Goal: Communication & Community: Share content

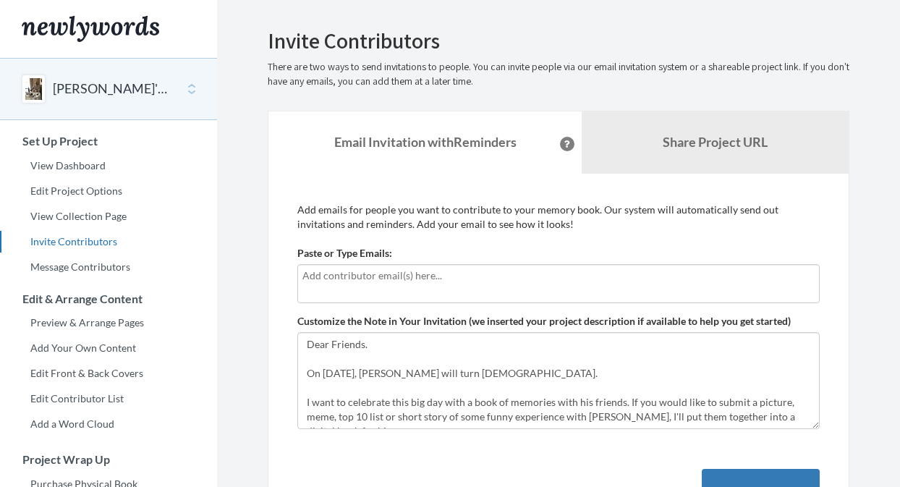
click at [592, 283] on input "text" at bounding box center [558, 276] width 512 height 16
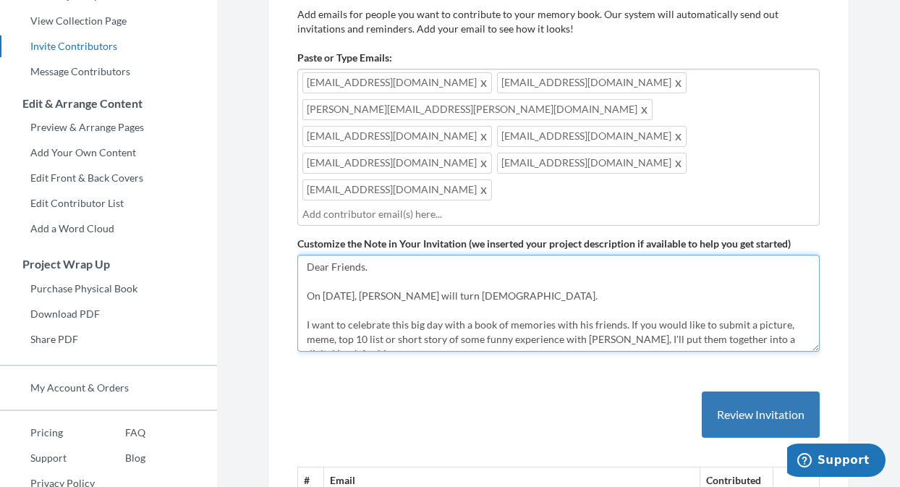
click at [477, 286] on textarea "Dear Friends. On 6 October 2025, Michael Kent will turn 60 years old. I want to…" at bounding box center [558, 303] width 522 height 97
click at [490, 334] on textarea "Dear Friends. On 6 October 2025, Michael Kent will turn 60 years old. I want to…" at bounding box center [558, 303] width 522 height 97
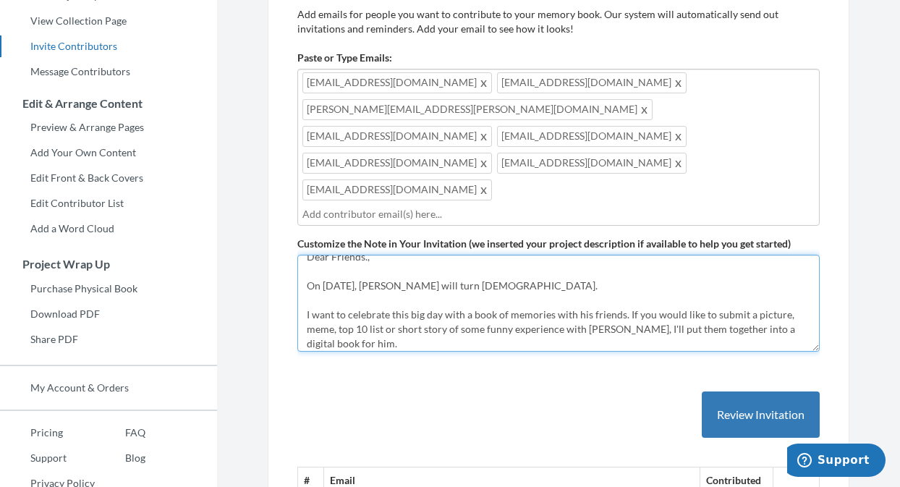
click at [670, 300] on textarea "Dear Friends. On 6 October 2025, Michael Kent will turn 60 years old. I want to…" at bounding box center [558, 303] width 522 height 97
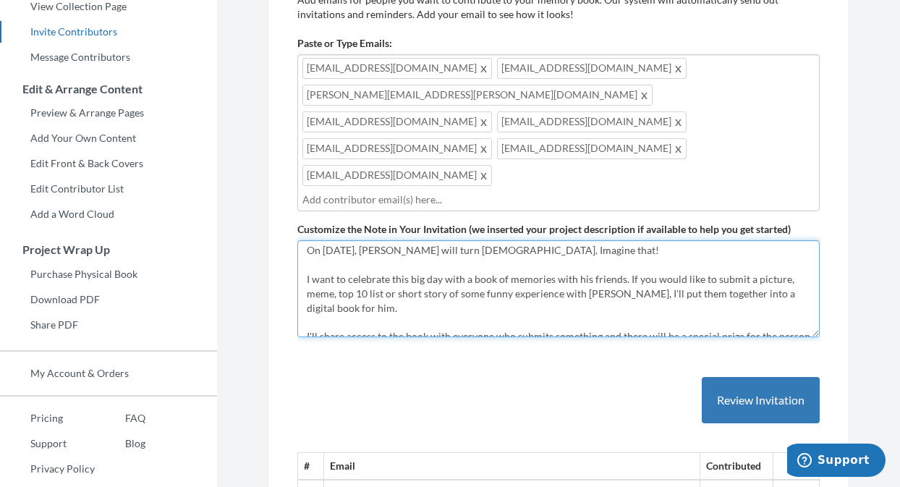
scroll to position [30, 0]
click at [672, 299] on textarea "Dear Friends. On 6 October 2025, Michael Kent will turn 60 years old. I want to…" at bounding box center [558, 288] width 522 height 97
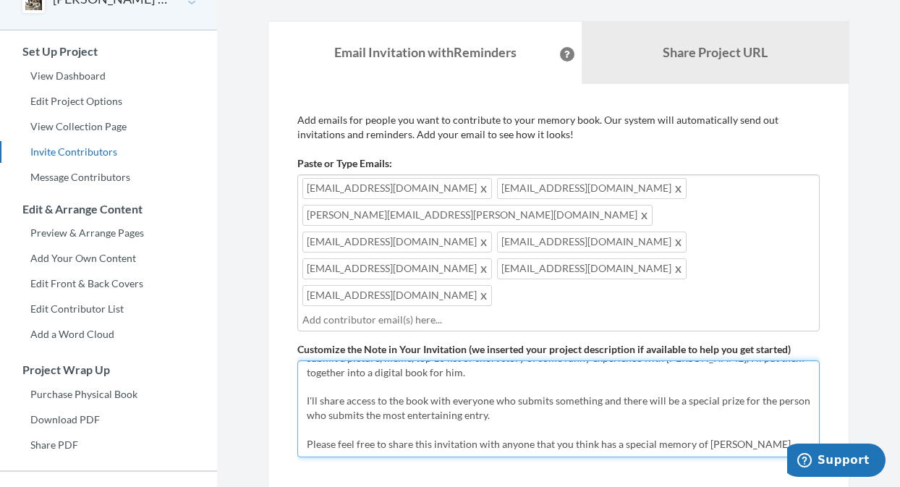
scroll to position [94, 0]
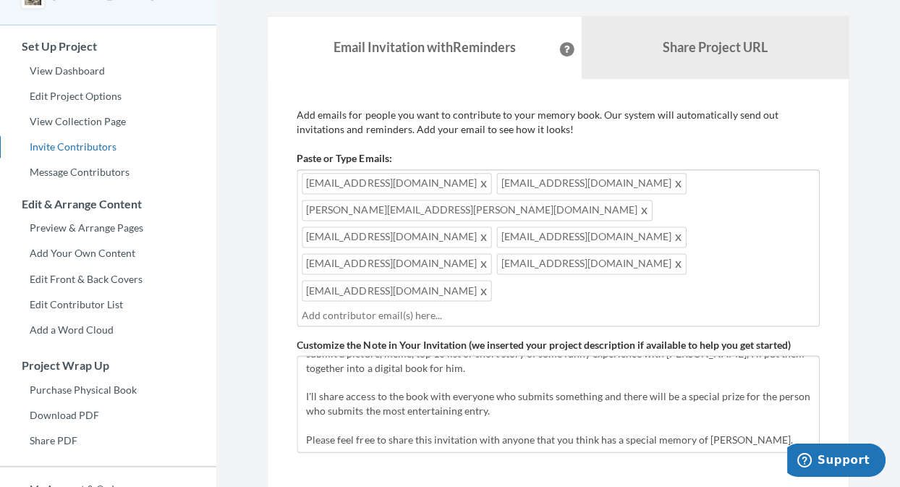
click at [628, 299] on div "ijas1@leicester.ac.uk margalit.toledano@gmail.com david.mckie@waikato.ac.nz dkr…" at bounding box center [558, 248] width 522 height 157
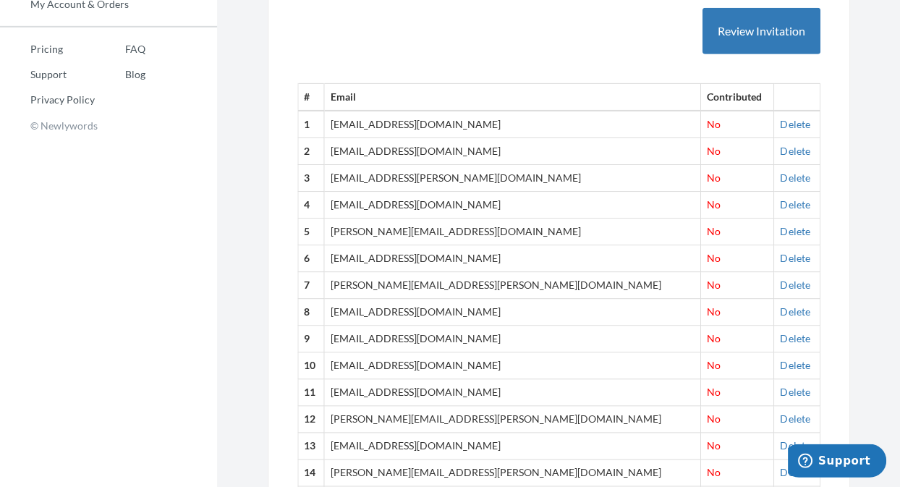
scroll to position [249, 0]
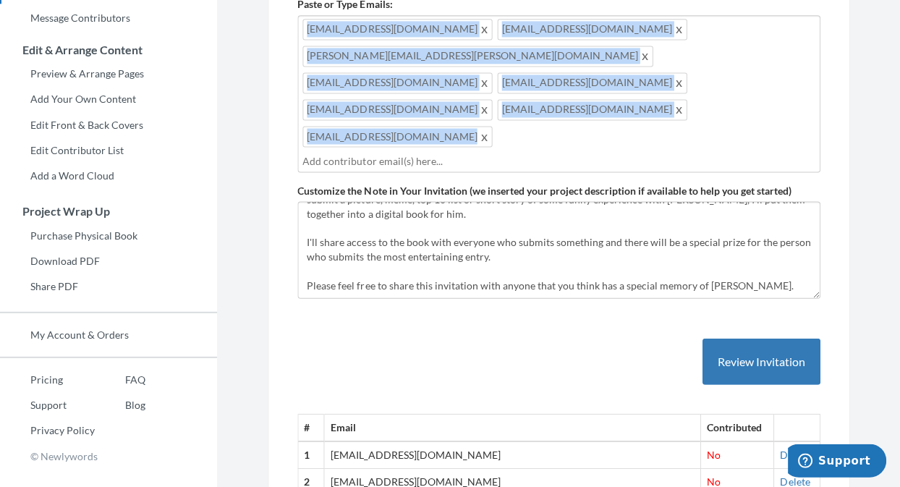
drag, startPoint x: 603, startPoint y: 140, endPoint x: 401, endPoint y: 51, distance: 221.2
click at [401, 51] on div "ijas1@leicester.ac.uk margalit.toledano@gmail.com david.mckie@waikato.ac.nz dkr…" at bounding box center [558, 93] width 522 height 157
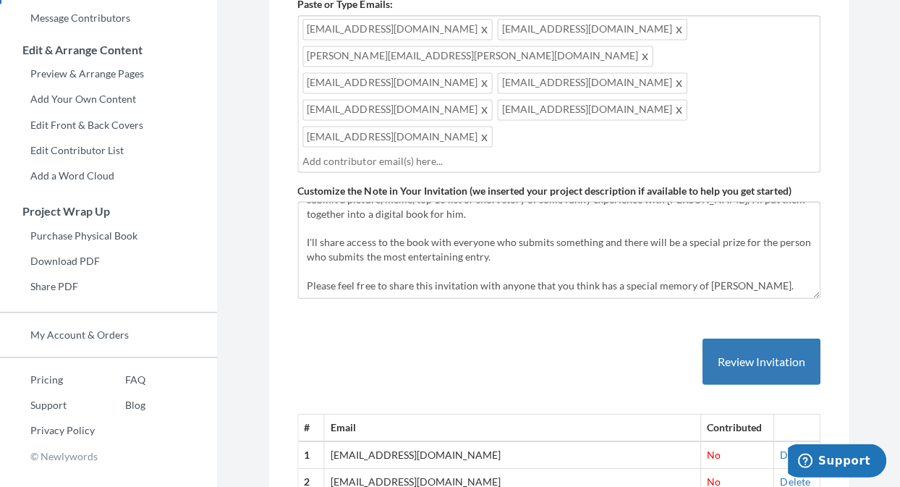
click at [486, 160] on input "text" at bounding box center [558, 161] width 512 height 16
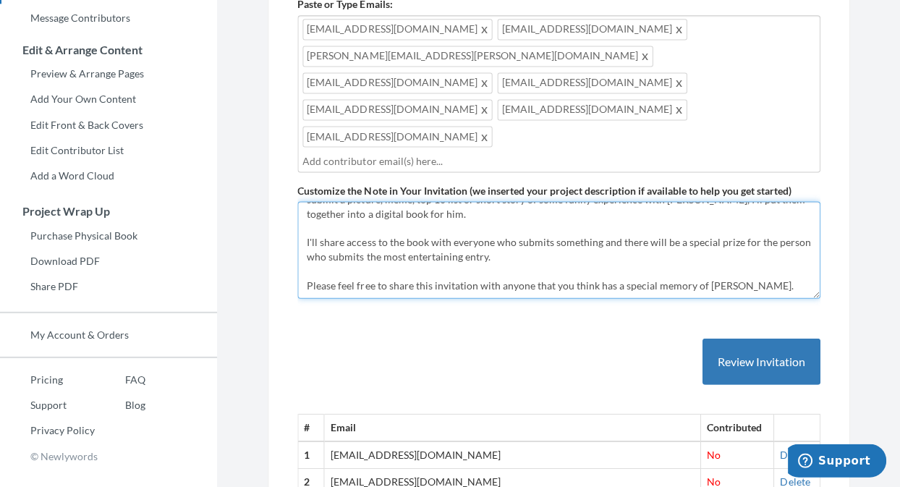
click at [487, 246] on textarea "Dear Friends. On 6 October 2025, Michael Kent will turn 60 years old. I want to…" at bounding box center [558, 249] width 522 height 97
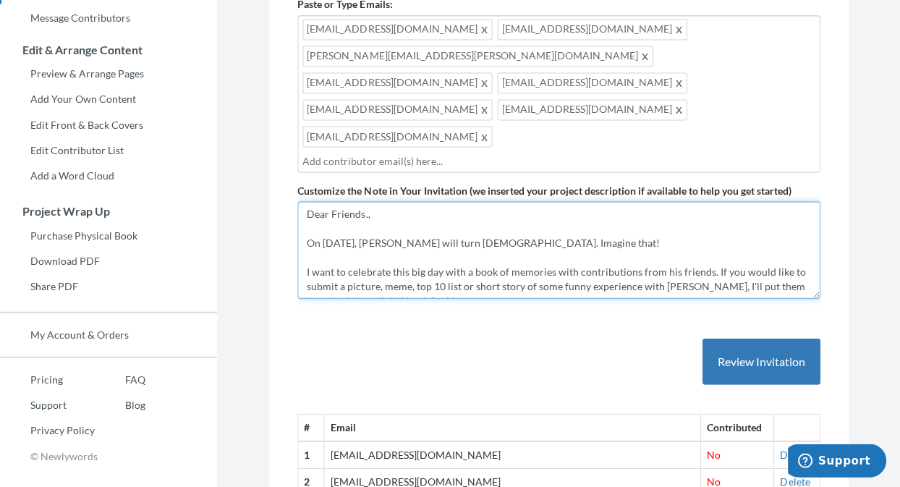
scroll to position [0, 0]
click at [482, 229] on textarea "Dear Friends. On 6 October 2025, Michael Kent will turn 60 years old. I want to…" at bounding box center [558, 249] width 522 height 97
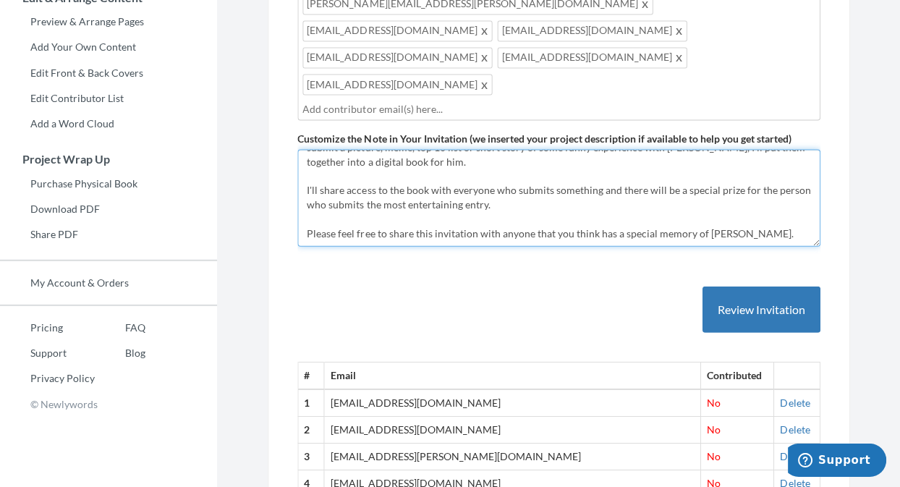
scroll to position [304, 0]
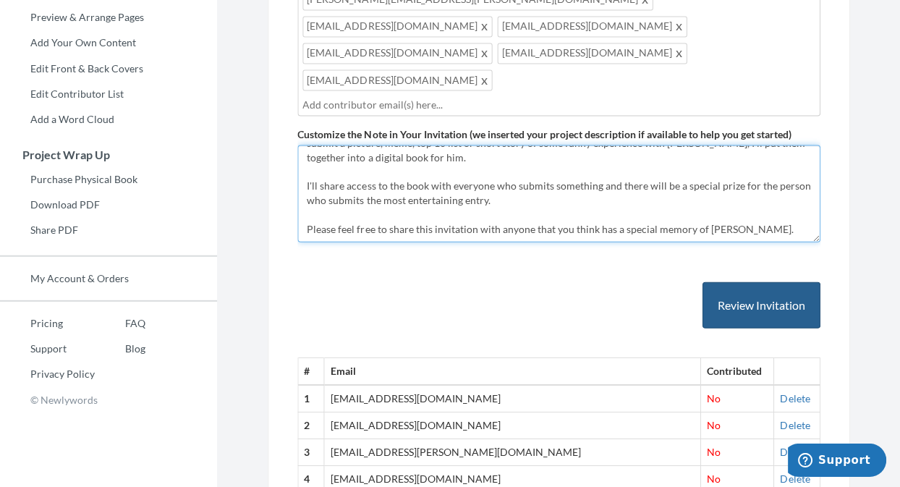
type textarea "Dear Friends, On [DATE], [PERSON_NAME] will turn [DEMOGRAPHIC_DATA]. Imagine th…"
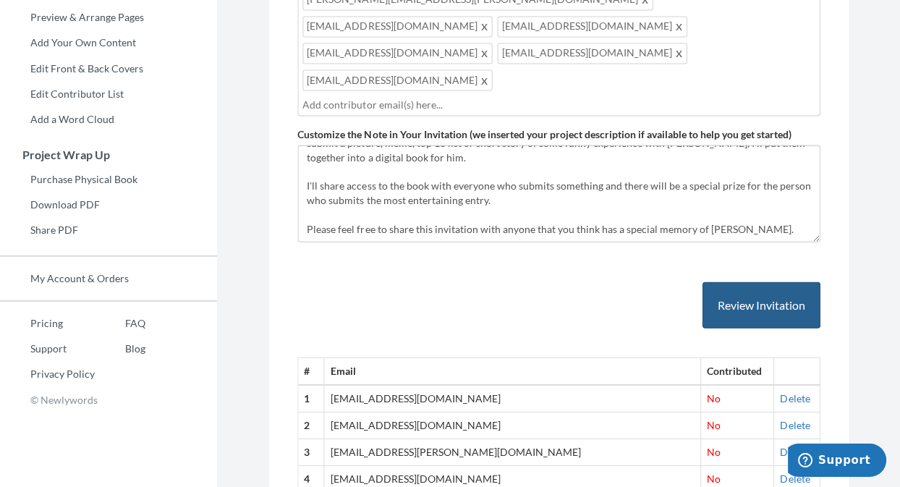
click at [724, 314] on button "Review Invitation" at bounding box center [760, 305] width 118 height 47
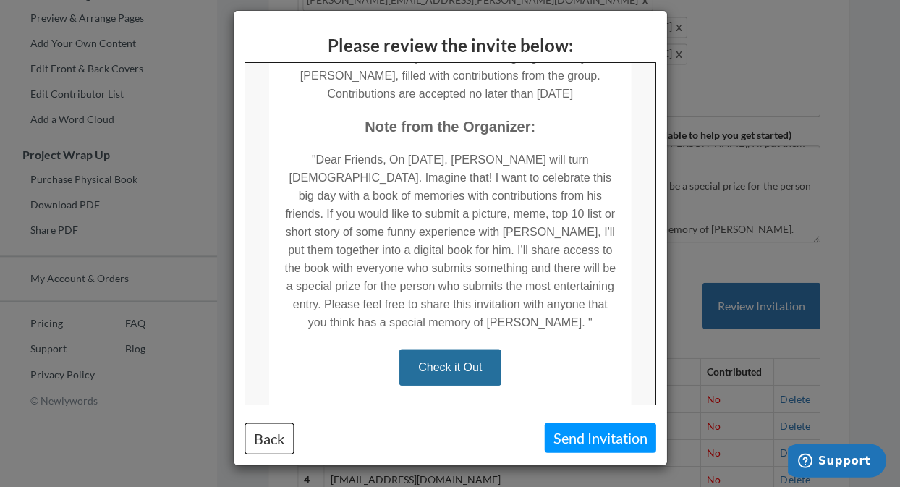
scroll to position [313, 0]
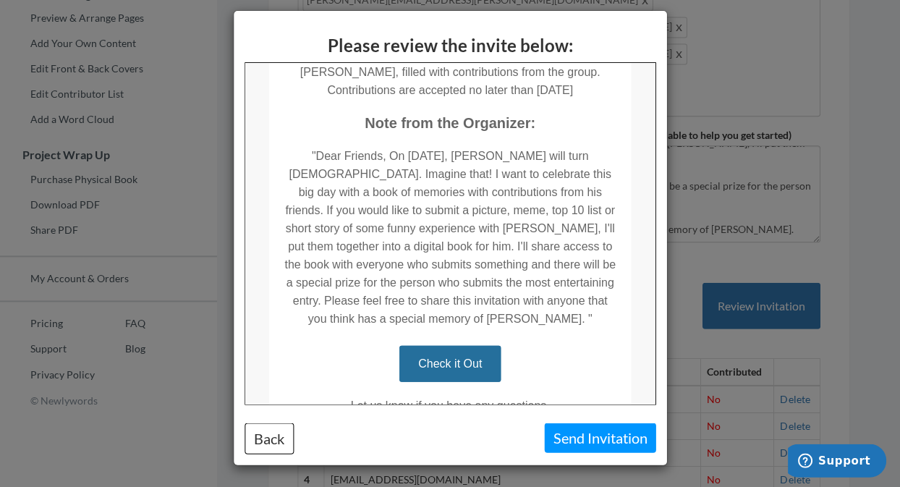
click at [577, 428] on button "Send Invitation" at bounding box center [599, 437] width 111 height 30
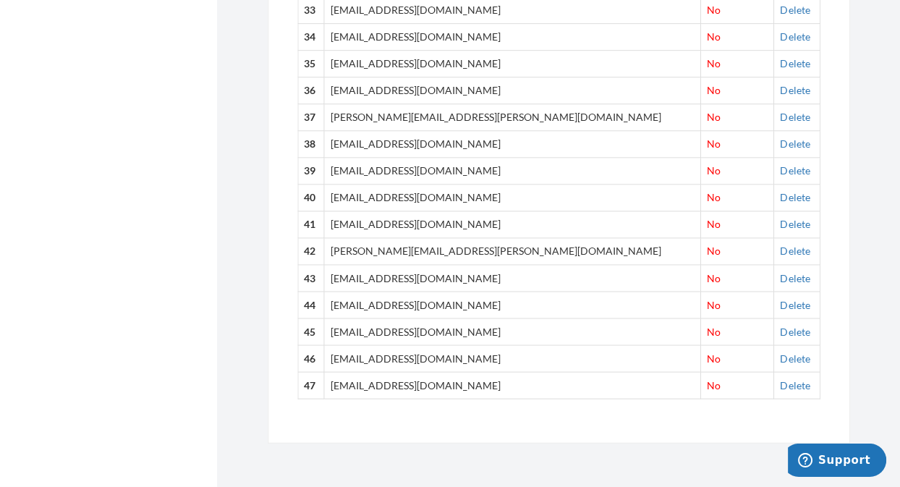
scroll to position [1592, 0]
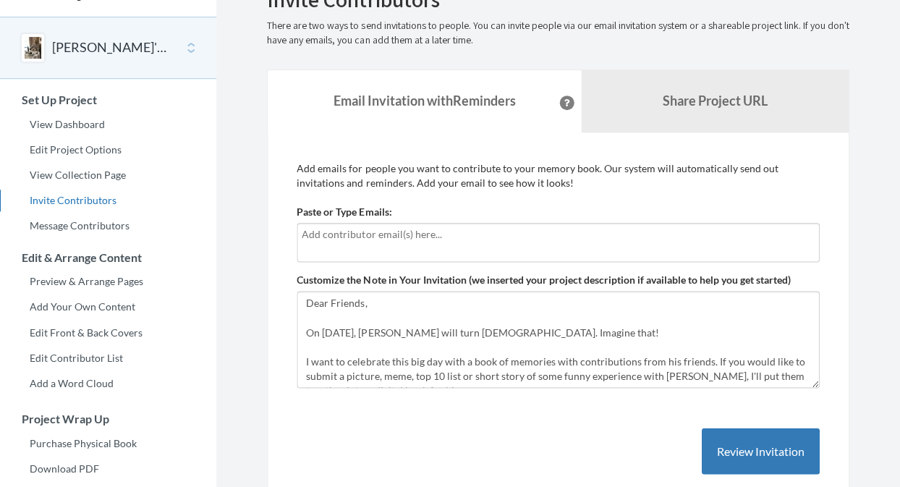
click at [440, 243] on input "text" at bounding box center [558, 235] width 512 height 16
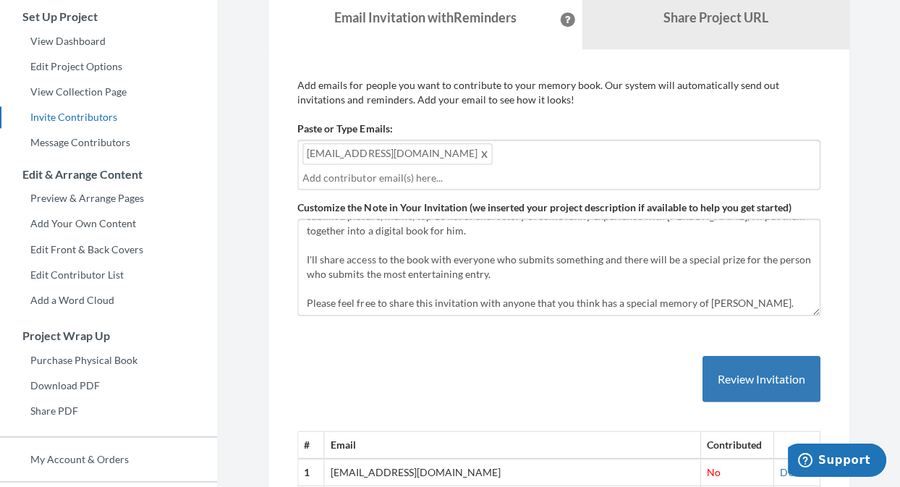
scroll to position [126, 0]
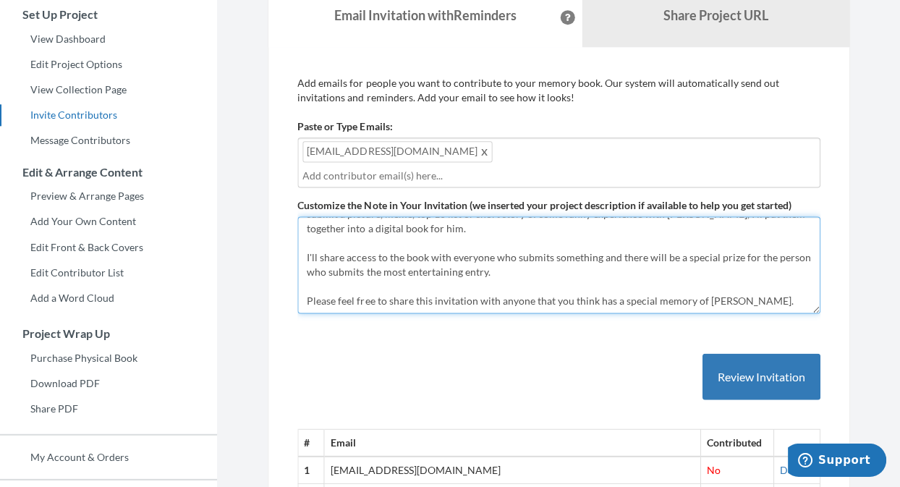
click at [445, 288] on textarea "Dear Friends, On [DATE], [PERSON_NAME] will turn [DEMOGRAPHIC_DATA]. Imagine th…" at bounding box center [558, 265] width 522 height 97
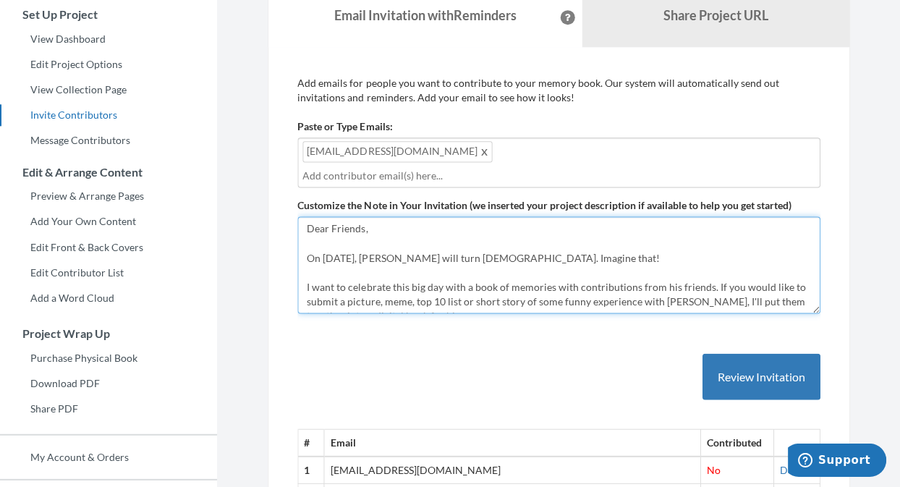
scroll to position [0, 0]
drag, startPoint x: 467, startPoint y: 268, endPoint x: 399, endPoint y: 270, distance: 68.0
click at [399, 270] on textarea "Dear Friends, On [DATE], [PERSON_NAME] will turn [DEMOGRAPHIC_DATA]. Imagine th…" at bounding box center [558, 265] width 522 height 97
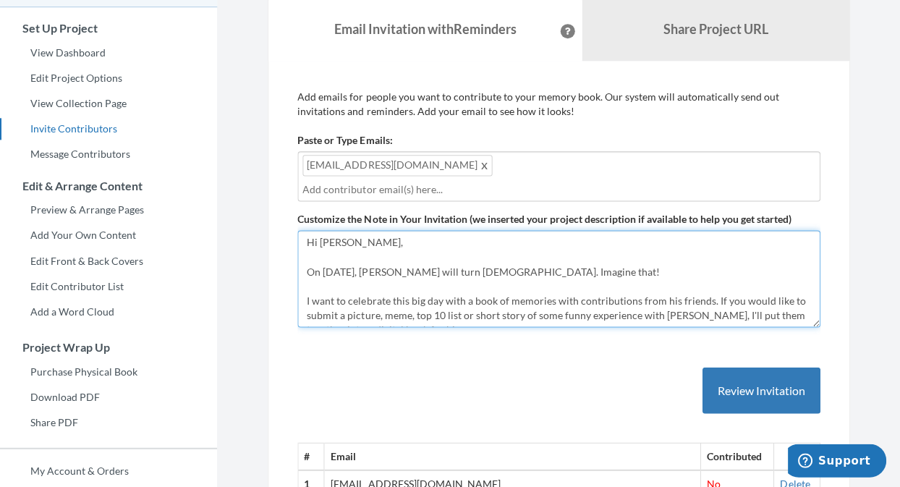
drag, startPoint x: 732, startPoint y: 307, endPoint x: 667, endPoint y: 309, distance: 64.4
click at [667, 309] on textarea "Dear Friends, On [DATE], [PERSON_NAME] will turn [DEMOGRAPHIC_DATA]. Imagine th…" at bounding box center [558, 278] width 522 height 97
click at [571, 291] on textarea "Dear Friends, On [DATE], [PERSON_NAME] will turn [DEMOGRAPHIC_DATA]. Imagine th…" at bounding box center [558, 278] width 522 height 97
click at [680, 308] on textarea "Dear Friends, On [DATE], [PERSON_NAME] will turn [DEMOGRAPHIC_DATA]. Imagine th…" at bounding box center [558, 278] width 522 height 97
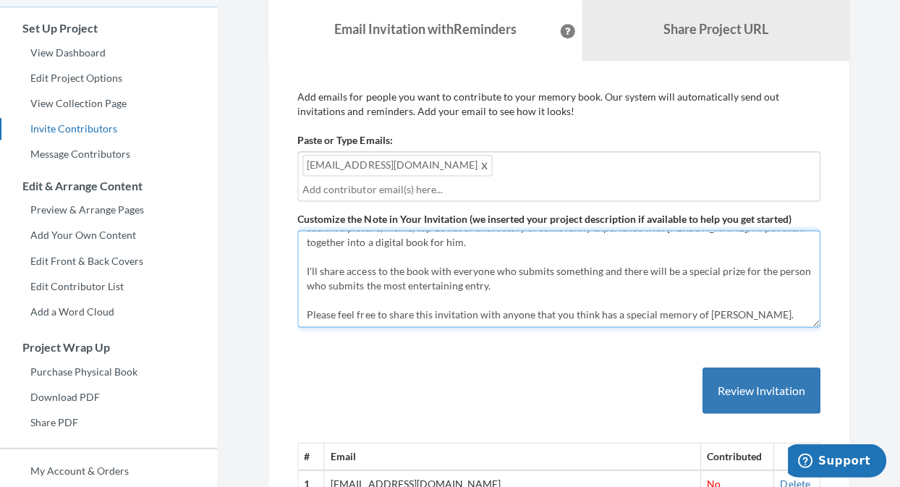
scroll to position [116, 0]
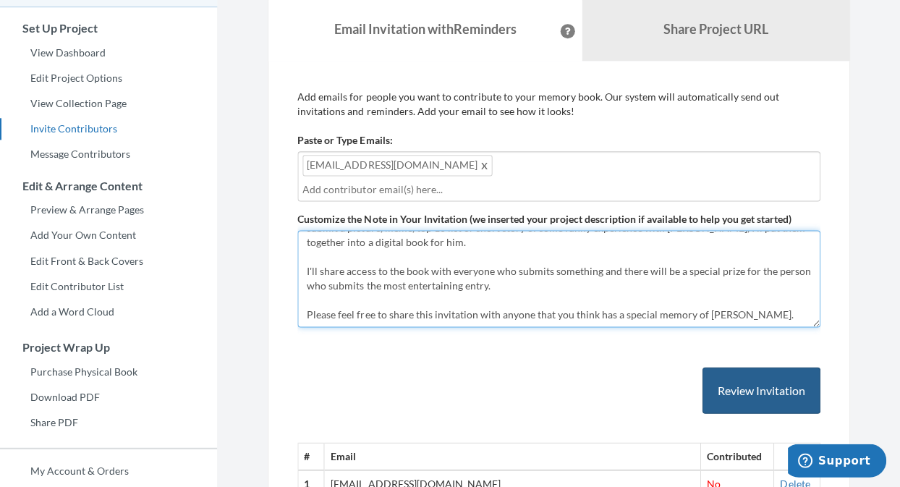
type textarea "Hi [PERSON_NAME], On [DATE], [PERSON_NAME] will turn [DEMOGRAPHIC_DATA]--you kn…"
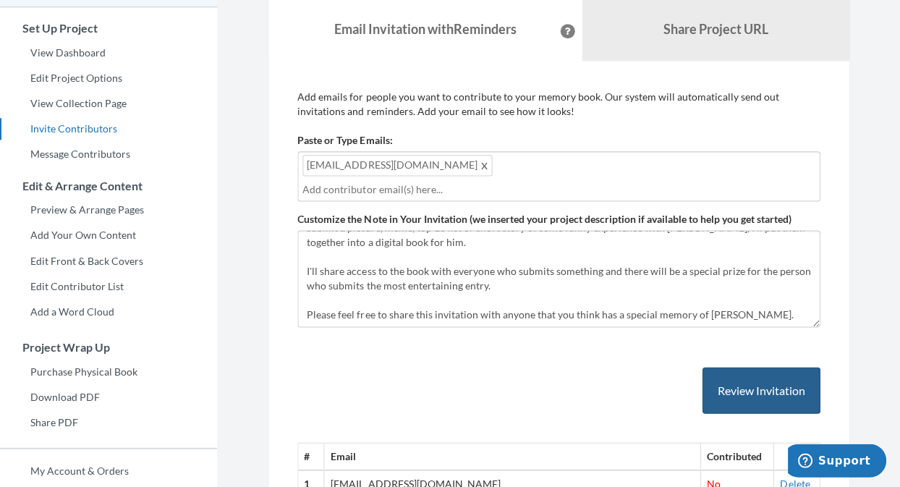
click at [768, 414] on button "Review Invitation" at bounding box center [760, 390] width 118 height 47
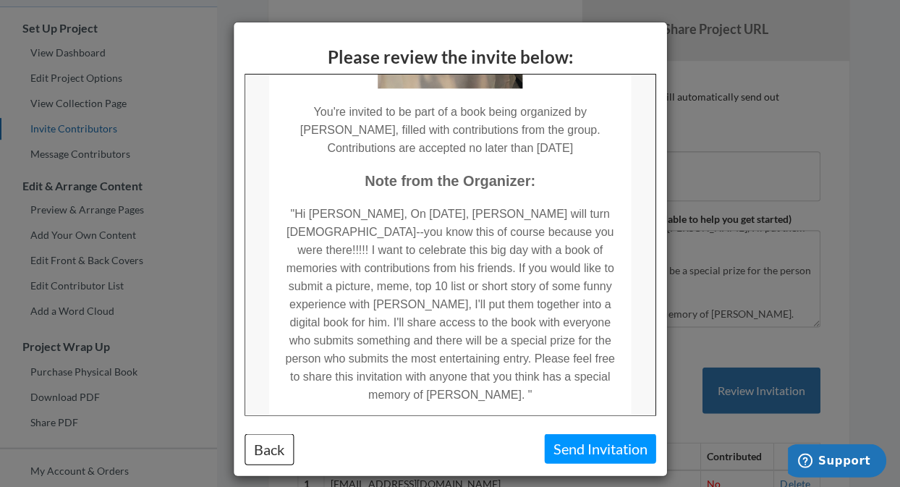
scroll to position [265, 0]
click at [562, 454] on button "Send Invitation" at bounding box center [599, 448] width 111 height 30
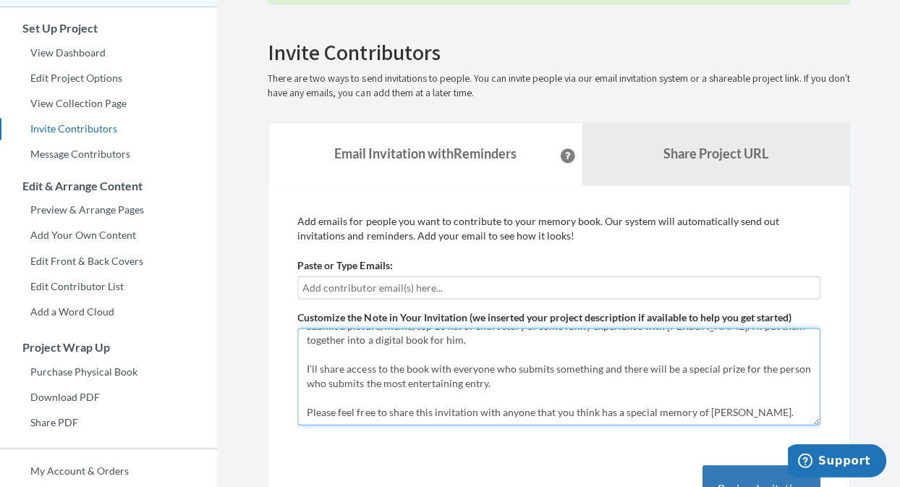
click at [448, 364] on textarea "Dear Friends, On [DATE], [PERSON_NAME] will turn [DEMOGRAPHIC_DATA]. Imagine th…" at bounding box center [558, 376] width 522 height 97
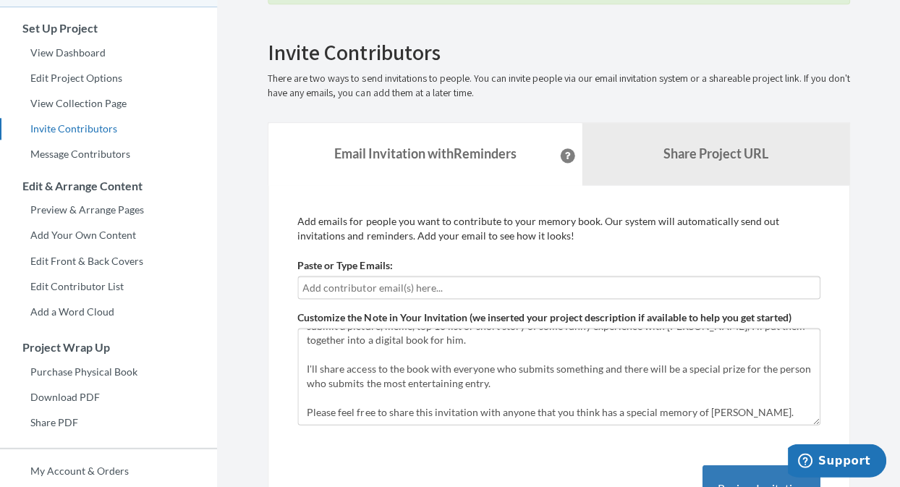
click at [451, 295] on input "text" at bounding box center [558, 287] width 512 height 16
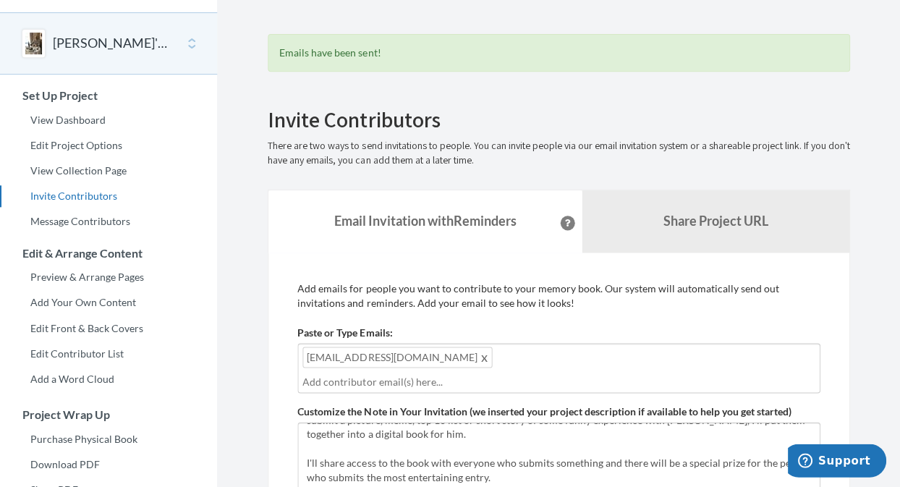
scroll to position [101, 0]
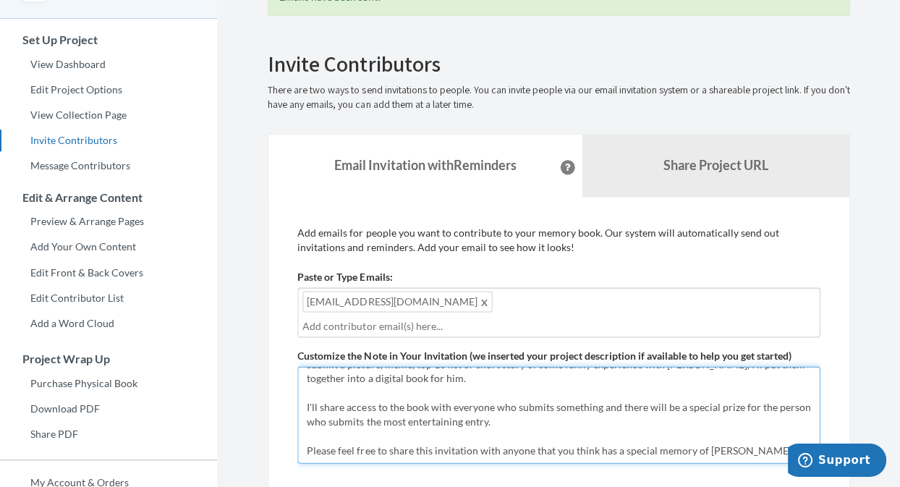
click at [480, 430] on textarea "Dear Friends, On [DATE], [PERSON_NAME] will turn [DEMOGRAPHIC_DATA]. Imagine th…" at bounding box center [558, 415] width 522 height 97
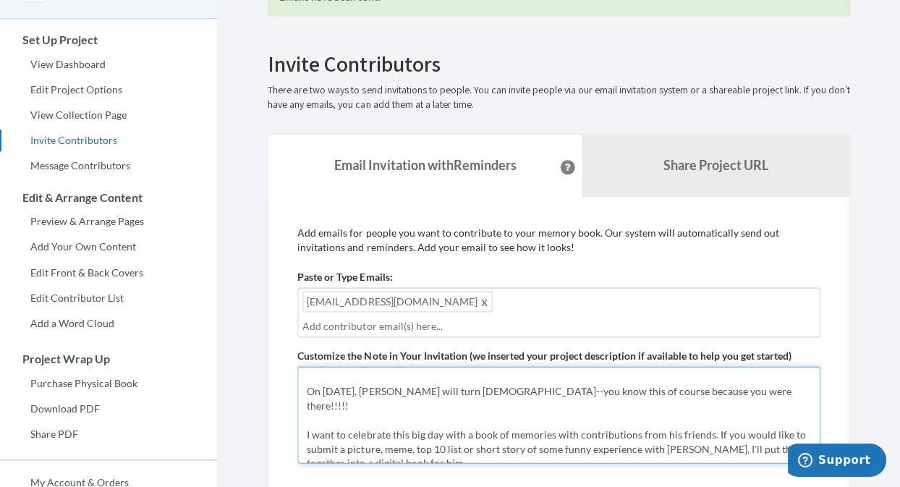
scroll to position [4, 0]
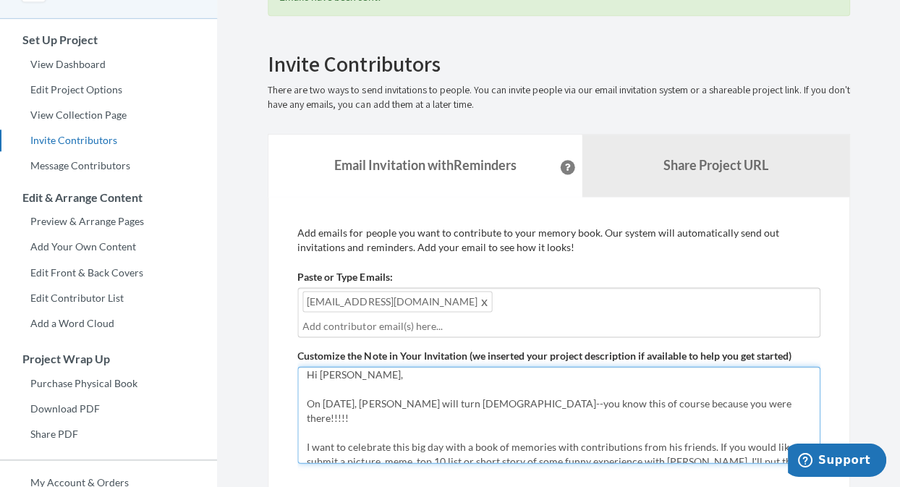
drag, startPoint x: 493, startPoint y: 458, endPoint x: 671, endPoint y: 440, distance: 178.8
click at [671, 440] on textarea "Dear Friends, On [DATE], [PERSON_NAME] will turn [DEMOGRAPHIC_DATA]. Imagine th…" at bounding box center [558, 415] width 522 height 97
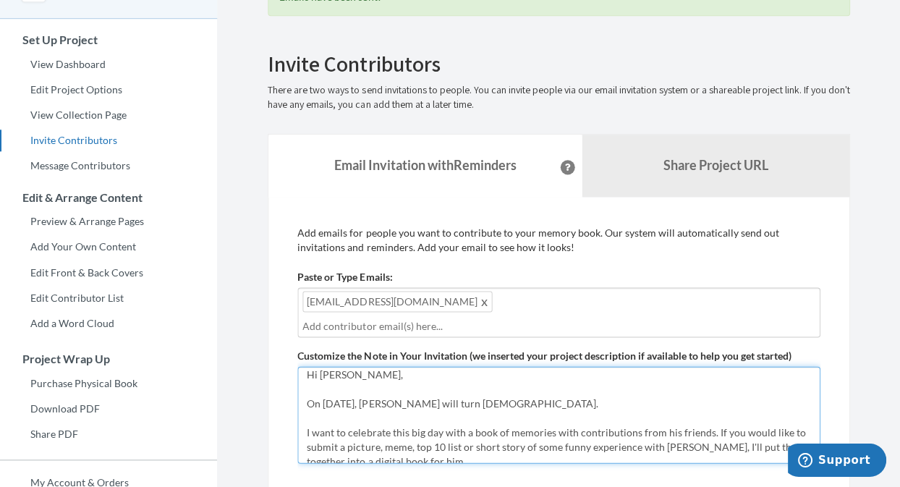
click at [466, 413] on textarea "Dear Friends, On [DATE], [PERSON_NAME] will turn [DEMOGRAPHIC_DATA]. Imagine th…" at bounding box center [558, 415] width 522 height 97
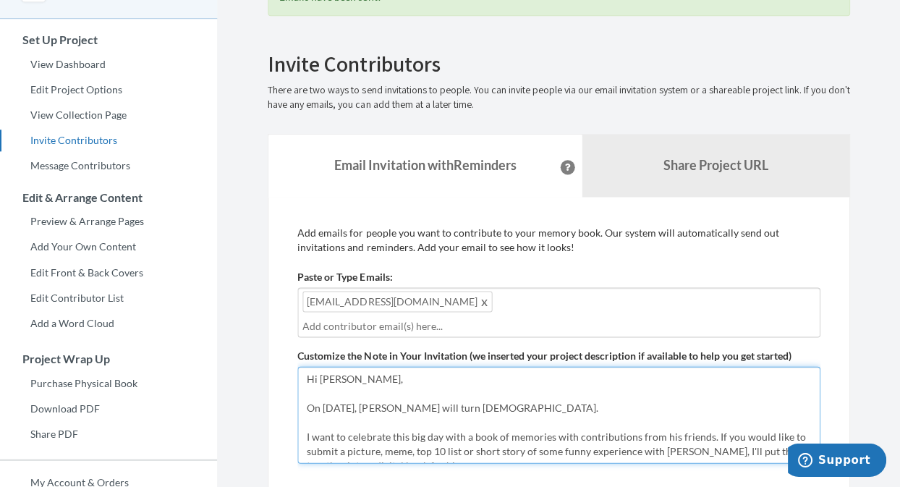
scroll to position [0, 0]
click at [496, 446] on textarea "Dear Friends, On [DATE], [PERSON_NAME] will turn [DEMOGRAPHIC_DATA]. Imagine th…" at bounding box center [558, 415] width 522 height 97
click at [636, 451] on textarea "Dear Friends, On [DATE], [PERSON_NAME] will turn [DEMOGRAPHIC_DATA]. Imagine th…" at bounding box center [558, 415] width 522 height 97
click at [646, 444] on textarea "Dear Friends, On [DATE], [PERSON_NAME] will turn [DEMOGRAPHIC_DATA]. Imagine th…" at bounding box center [558, 415] width 522 height 97
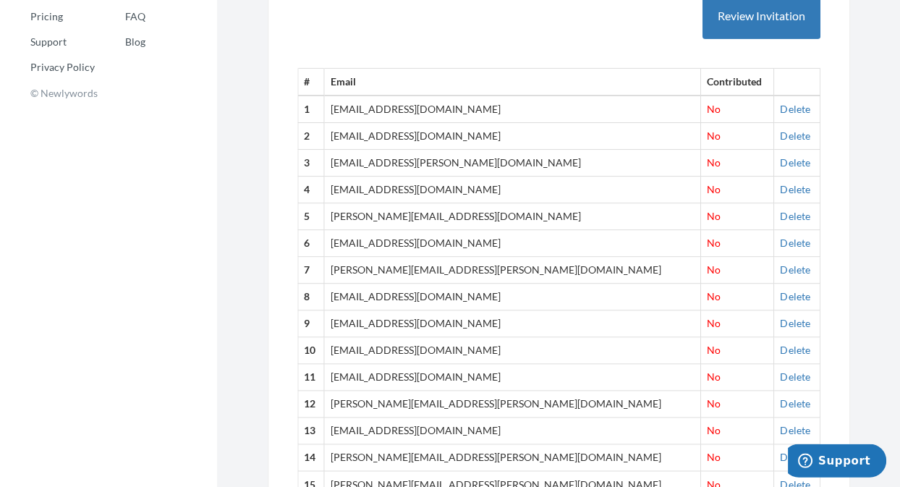
scroll to position [610, 0]
type textarea "Hi [PERSON_NAME], On [DATE], your little brother, [PERSON_NAME], will turn [DEM…"
click at [761, 40] on button "Review Invitation" at bounding box center [760, 16] width 118 height 47
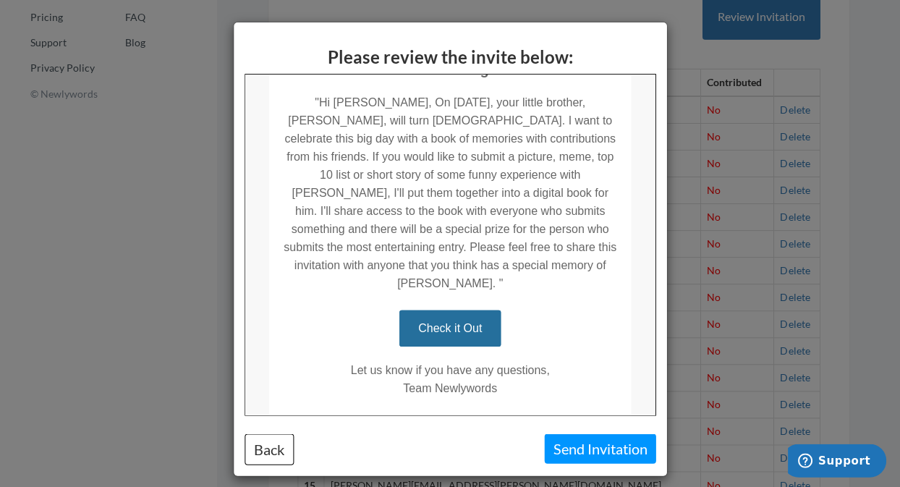
scroll to position [379, 0]
click at [558, 453] on button "Send Invitation" at bounding box center [599, 448] width 111 height 30
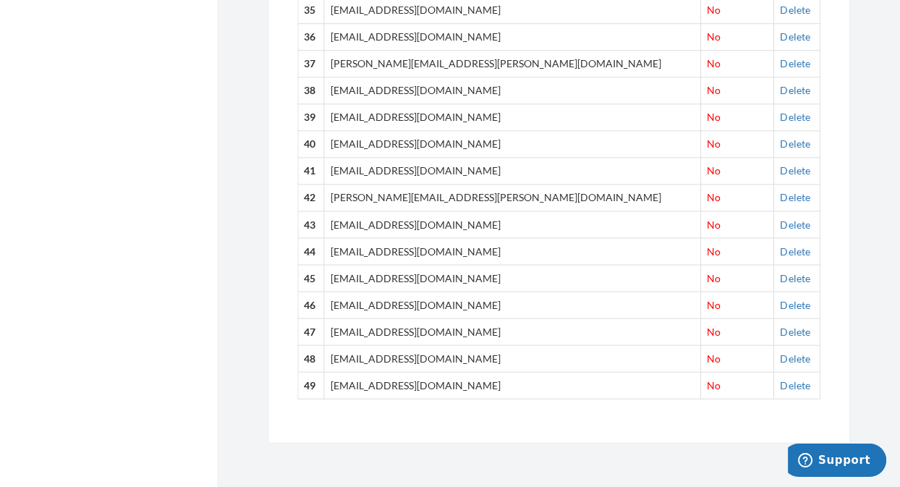
scroll to position [1646, 0]
